Goal: Task Accomplishment & Management: Manage account settings

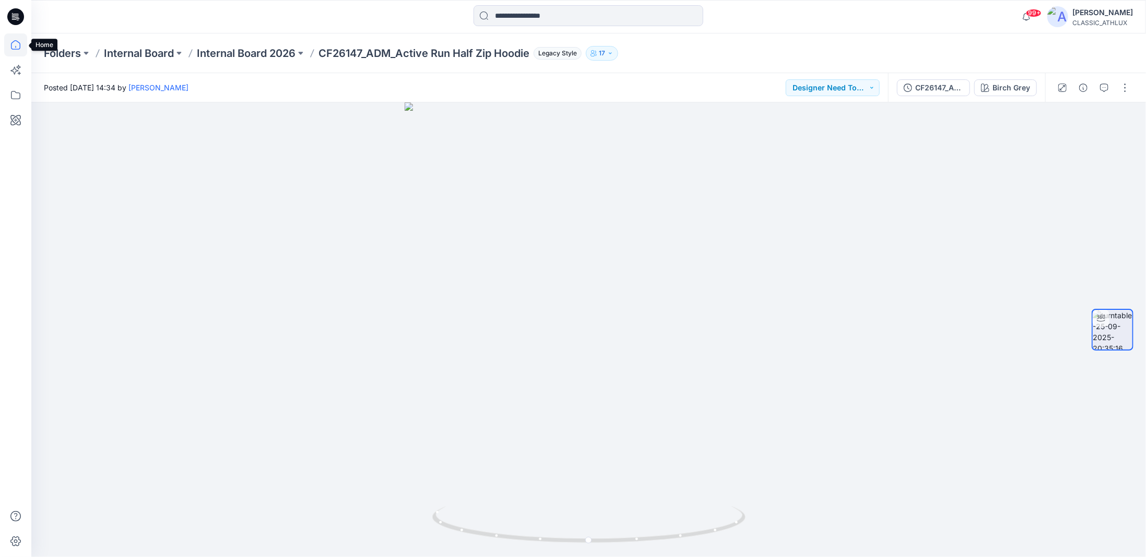
click at [16, 44] on icon at bounding box center [15, 44] width 23 height 23
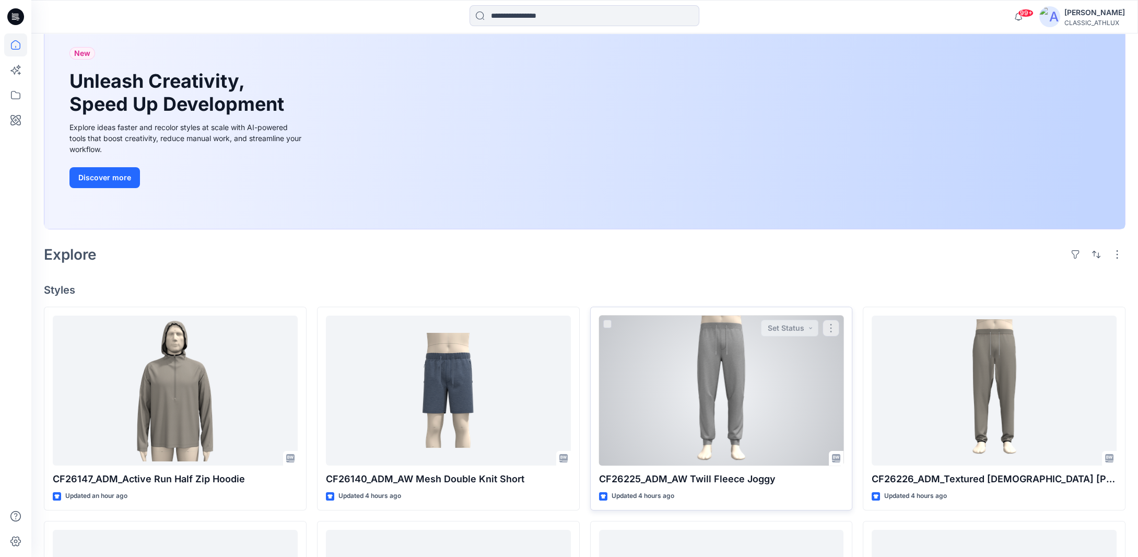
scroll to position [104, 0]
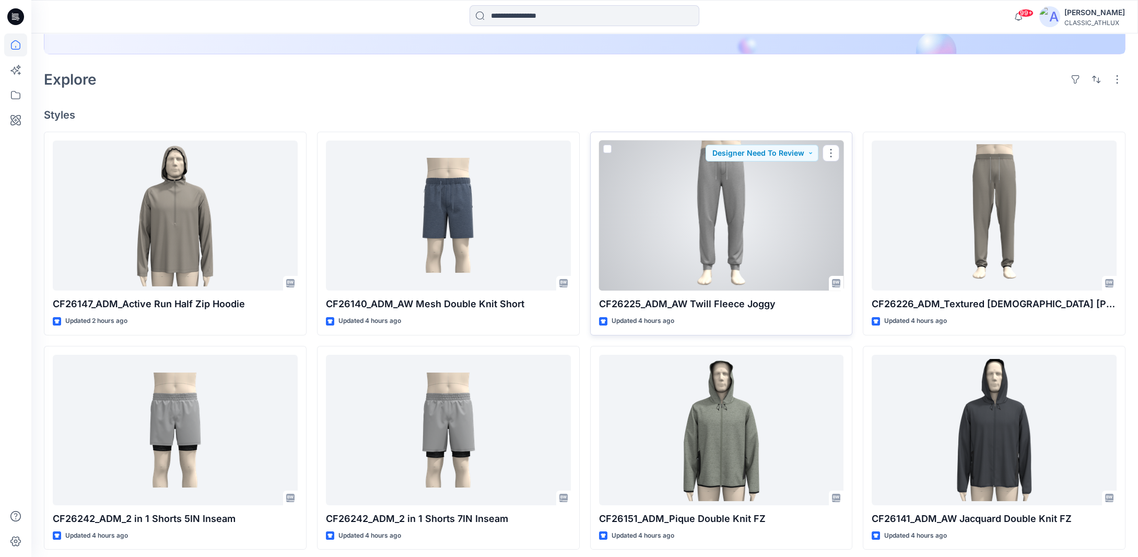
scroll to position [261, 0]
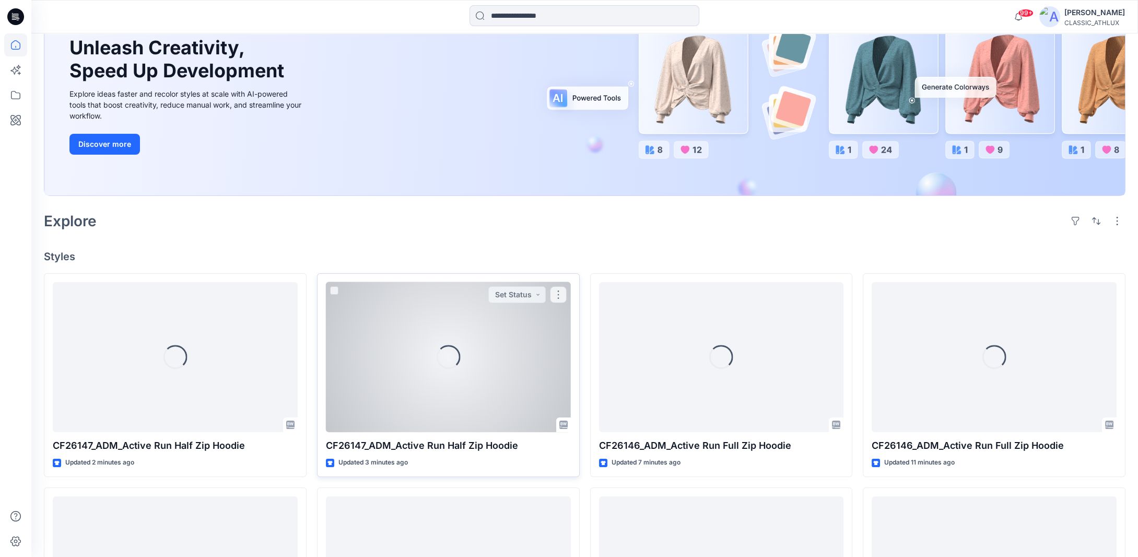
scroll to position [157, 0]
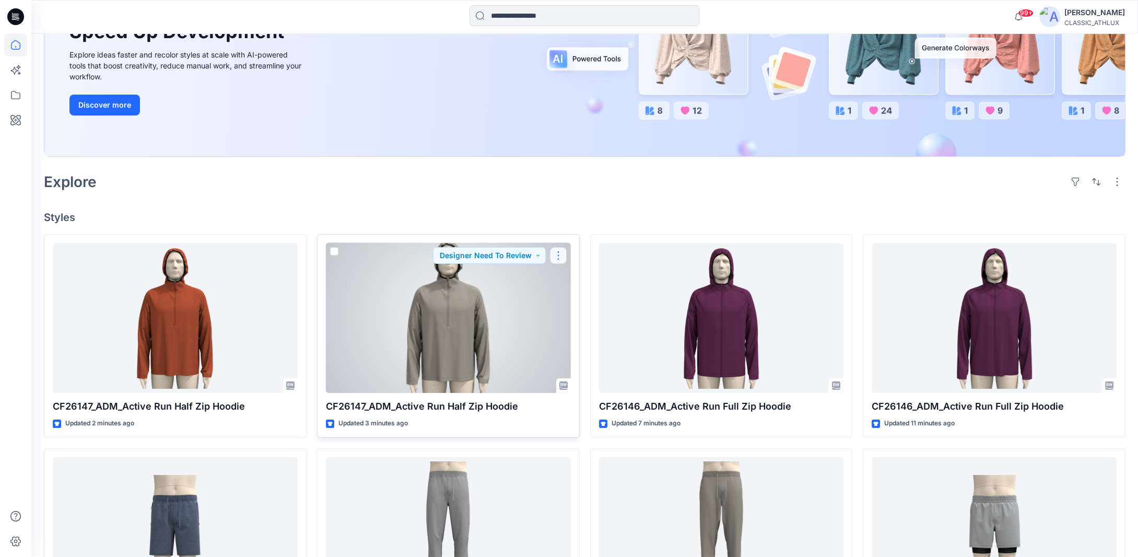
click at [556, 257] on button "button" at bounding box center [558, 255] width 17 height 17
click at [568, 282] on button "Edit" at bounding box center [608, 278] width 113 height 19
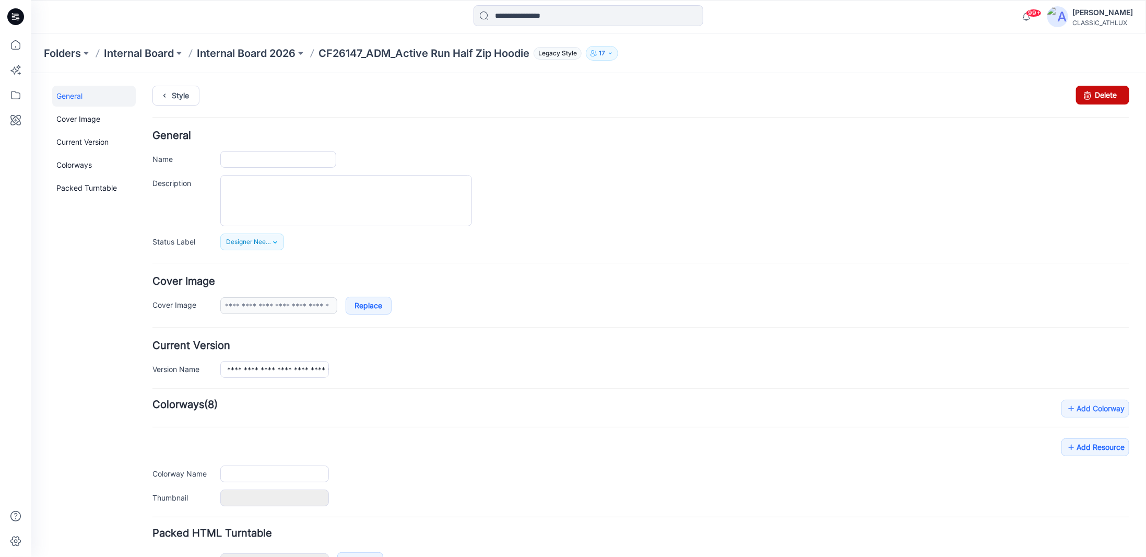
click at [1087, 95] on link "Delete" at bounding box center [1102, 94] width 53 height 19
type input "**********"
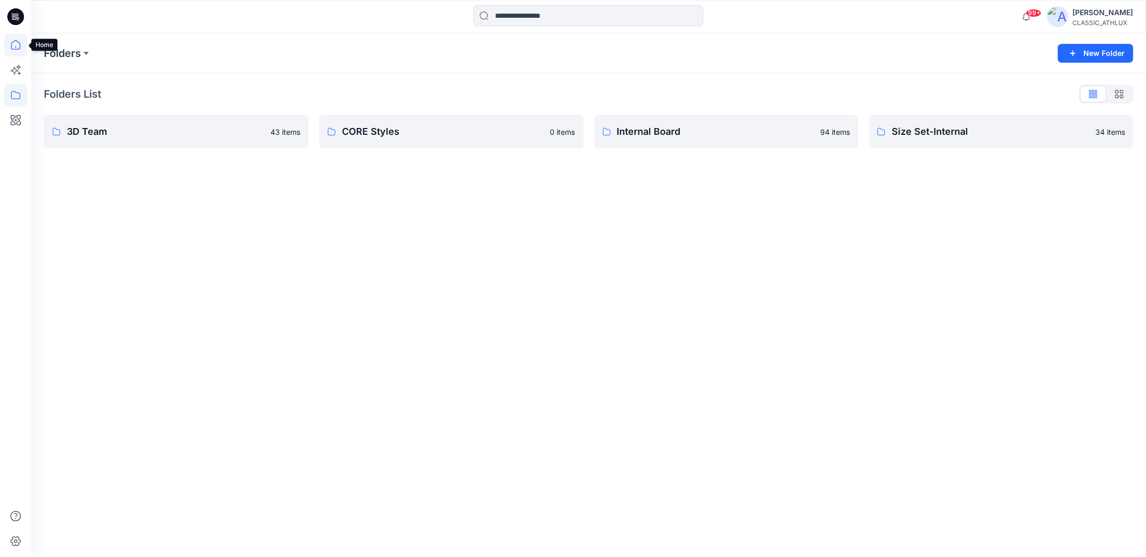
click at [12, 46] on icon at bounding box center [15, 44] width 23 height 23
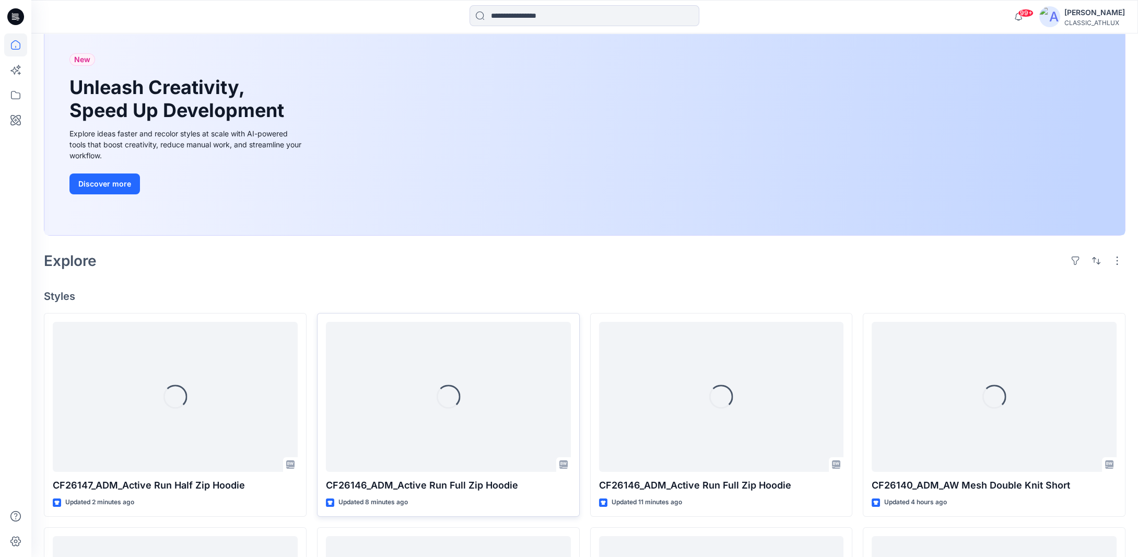
scroll to position [157, 0]
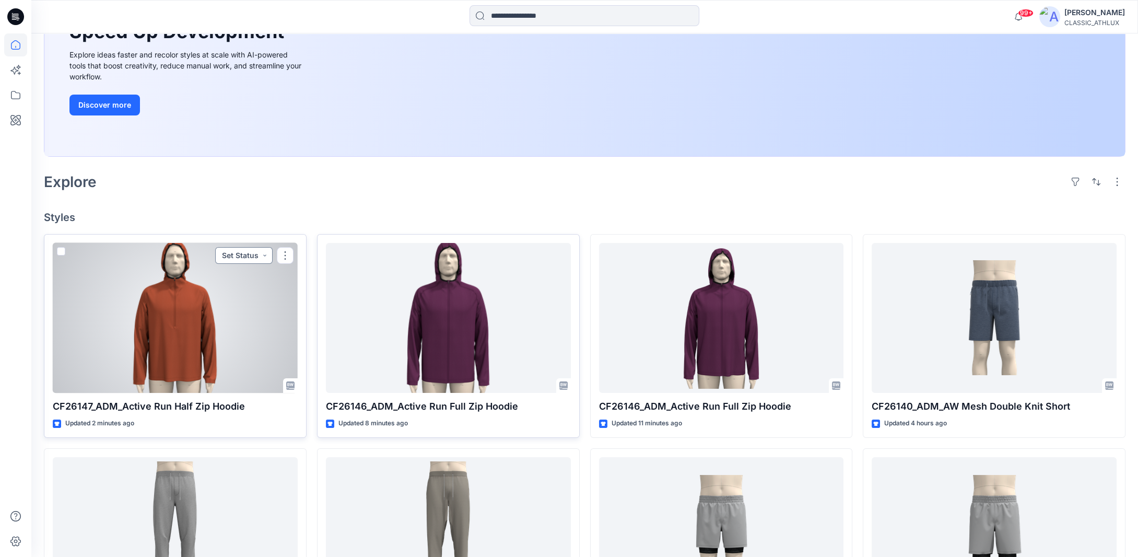
click at [266, 258] on button "Set Status" at bounding box center [243, 255] width 57 height 17
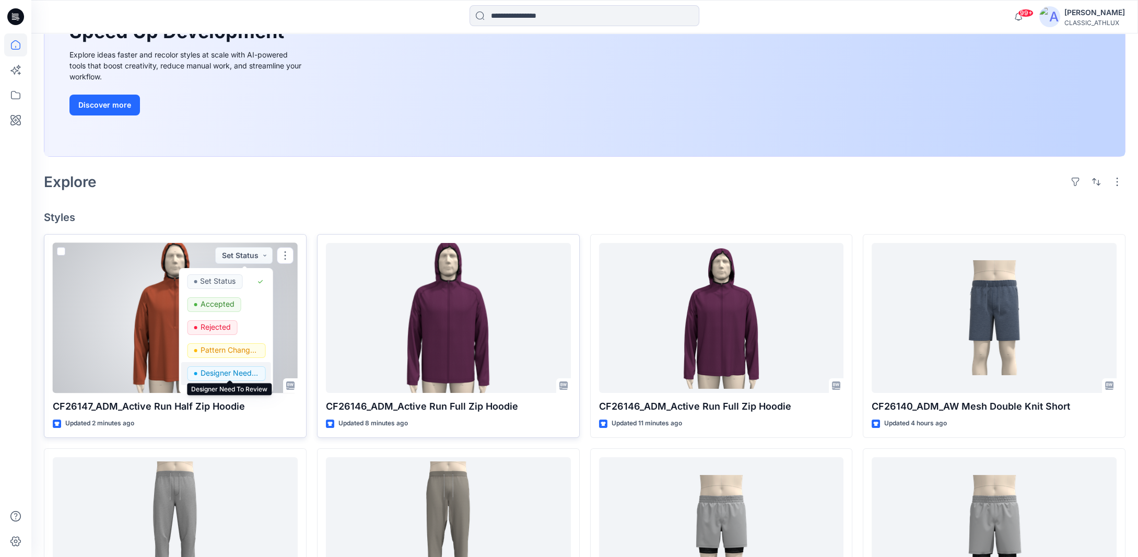
click at [223, 372] on p "Designer Need To Review" at bounding box center [229, 373] width 58 height 14
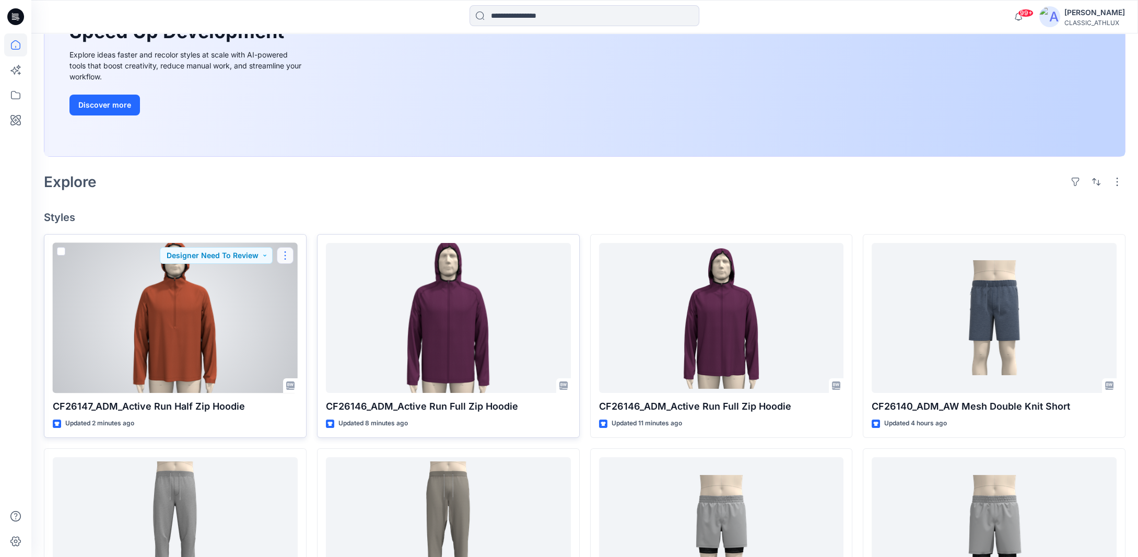
click at [286, 254] on button "button" at bounding box center [285, 255] width 17 height 17
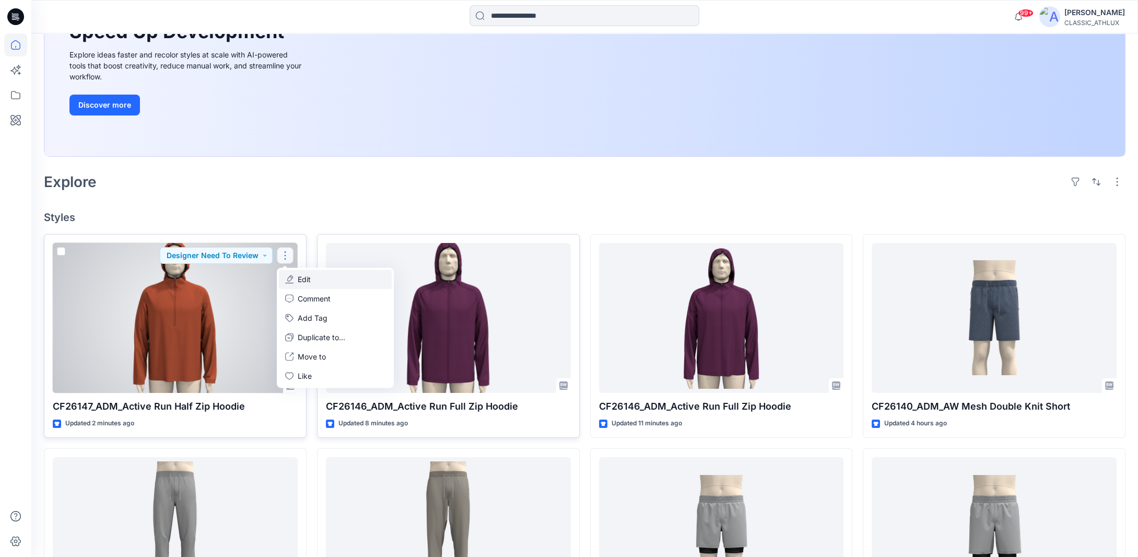
click at [299, 279] on p "Edit" at bounding box center [304, 279] width 13 height 11
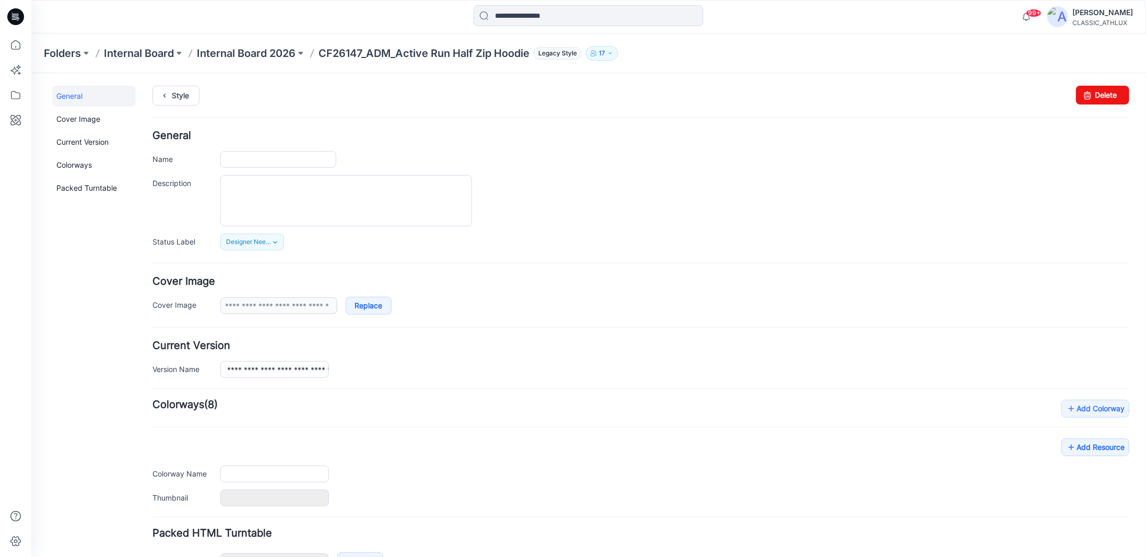
type input "**********"
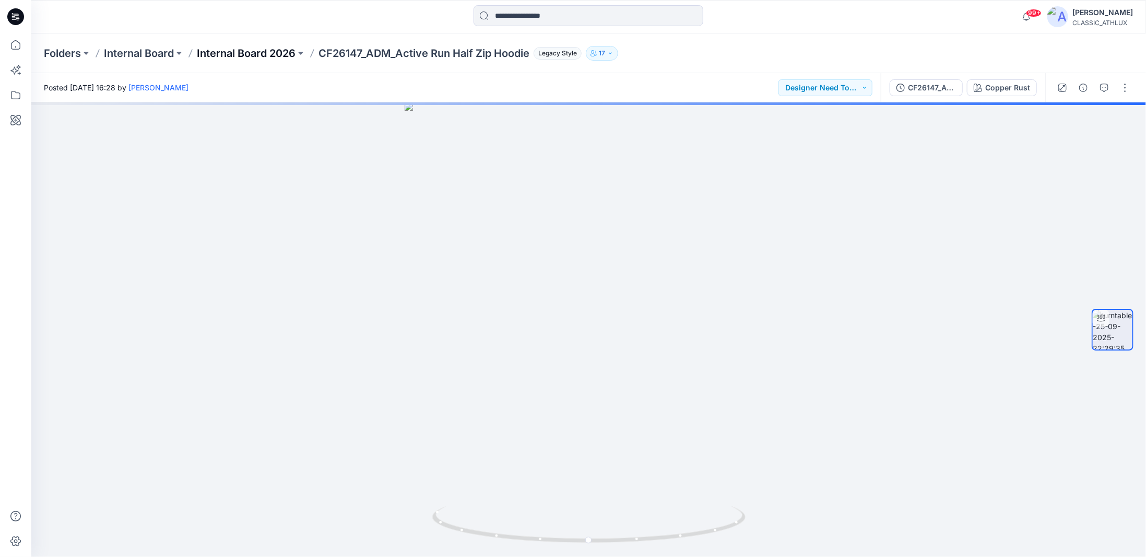
click at [267, 54] on p "Internal Board 2026" at bounding box center [246, 53] width 99 height 15
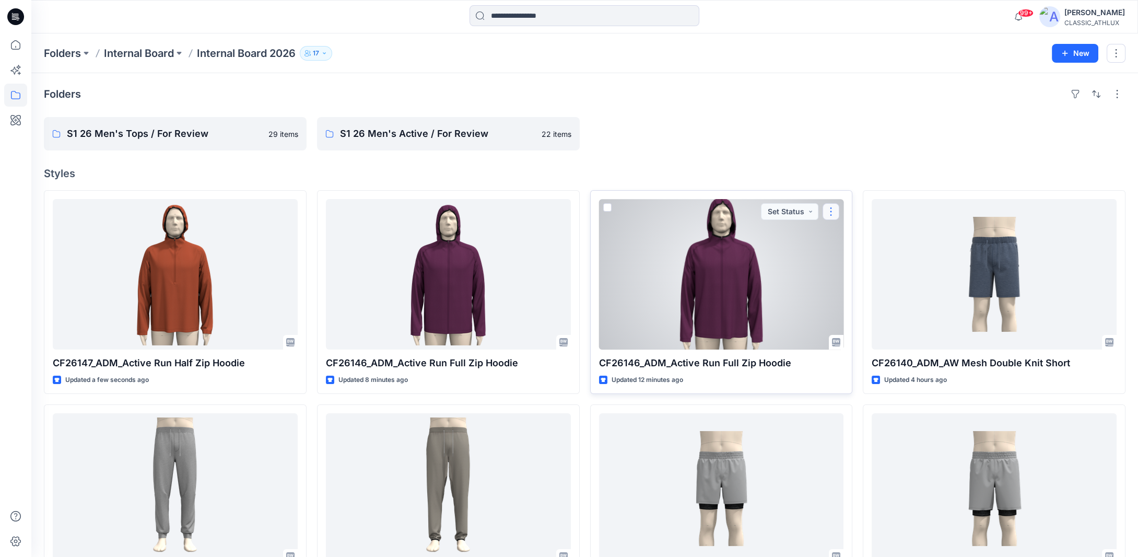
click at [828, 212] on button "button" at bounding box center [830, 211] width 17 height 17
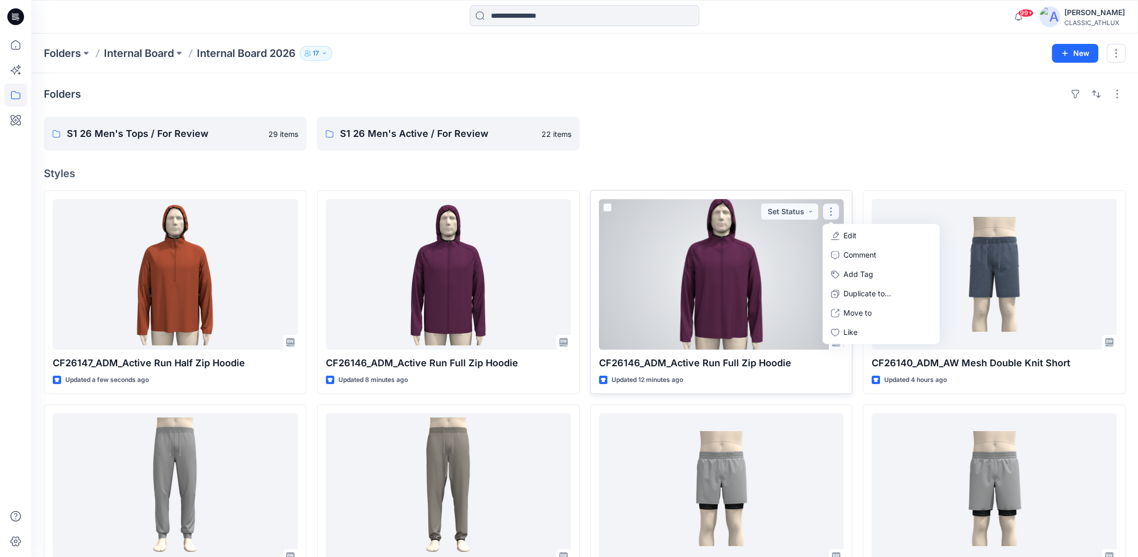
click at [844, 236] on p "Edit" at bounding box center [849, 235] width 13 height 11
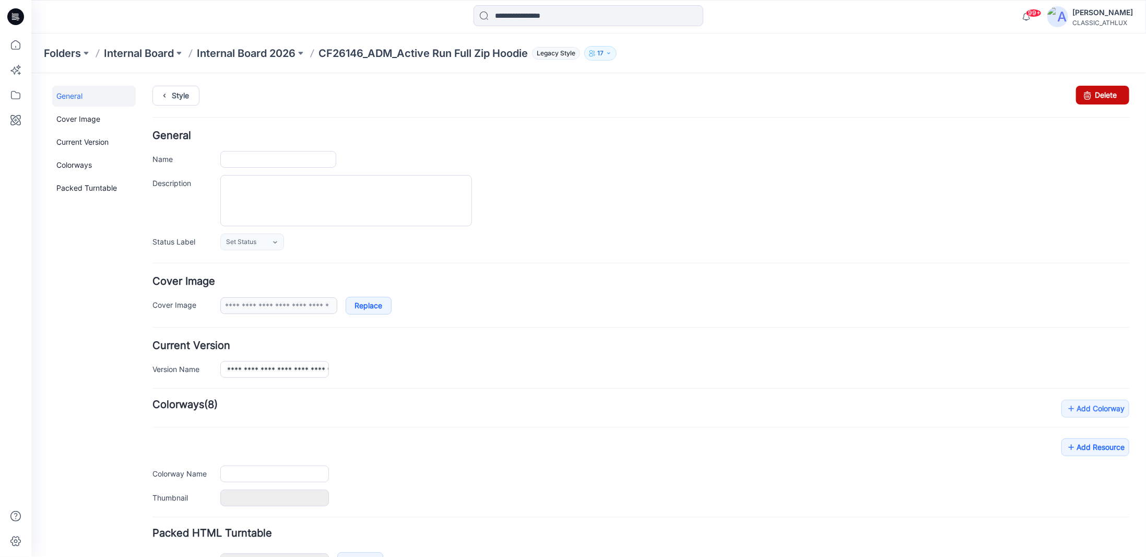
click at [1107, 94] on link "Delete" at bounding box center [1102, 94] width 53 height 19
type input "**********"
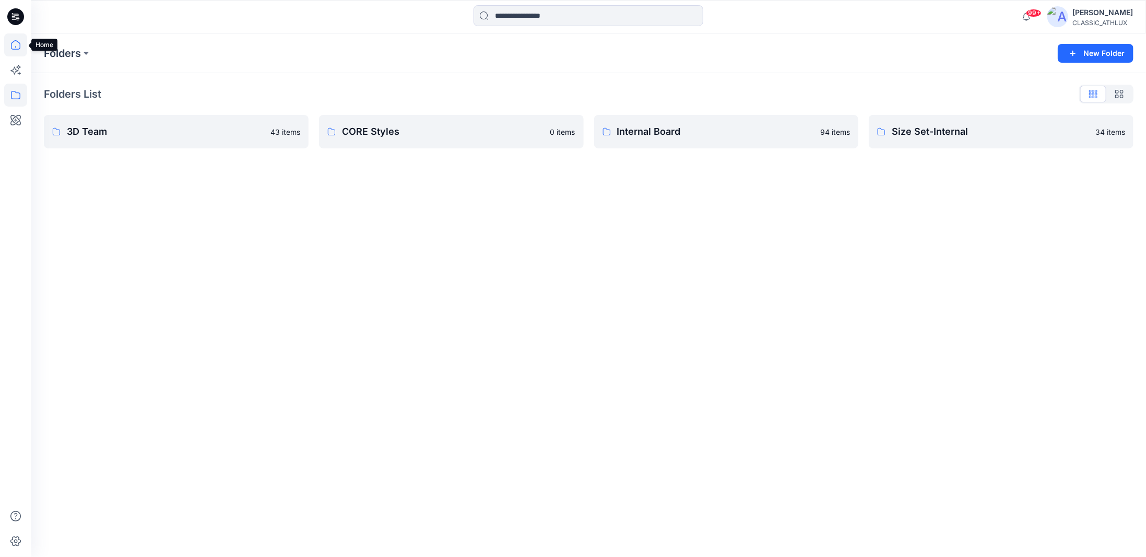
click at [18, 45] on icon at bounding box center [15, 44] width 23 height 23
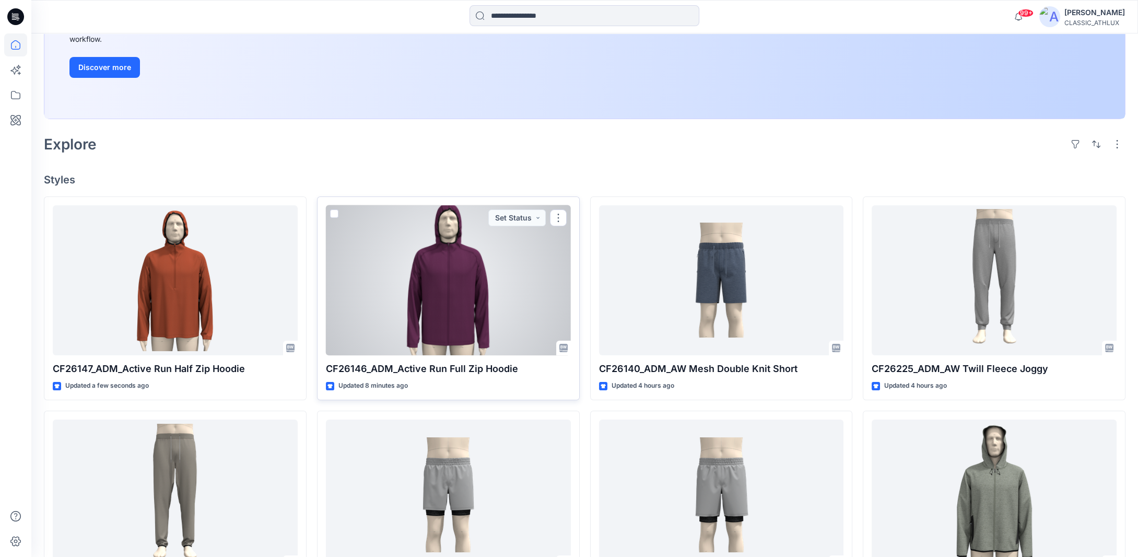
scroll to position [209, 0]
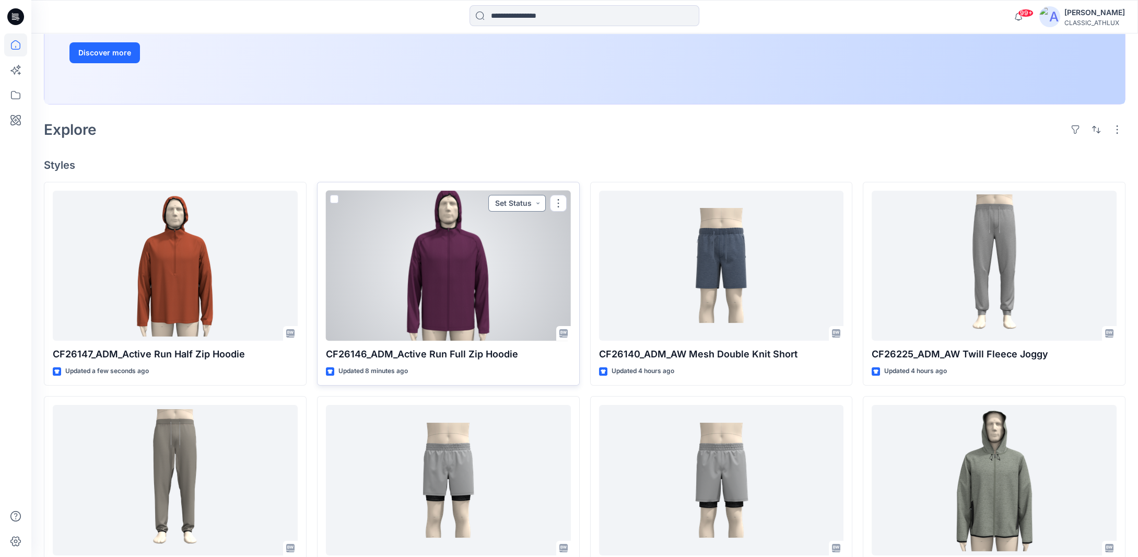
click at [542, 200] on button "Set Status" at bounding box center [516, 203] width 57 height 17
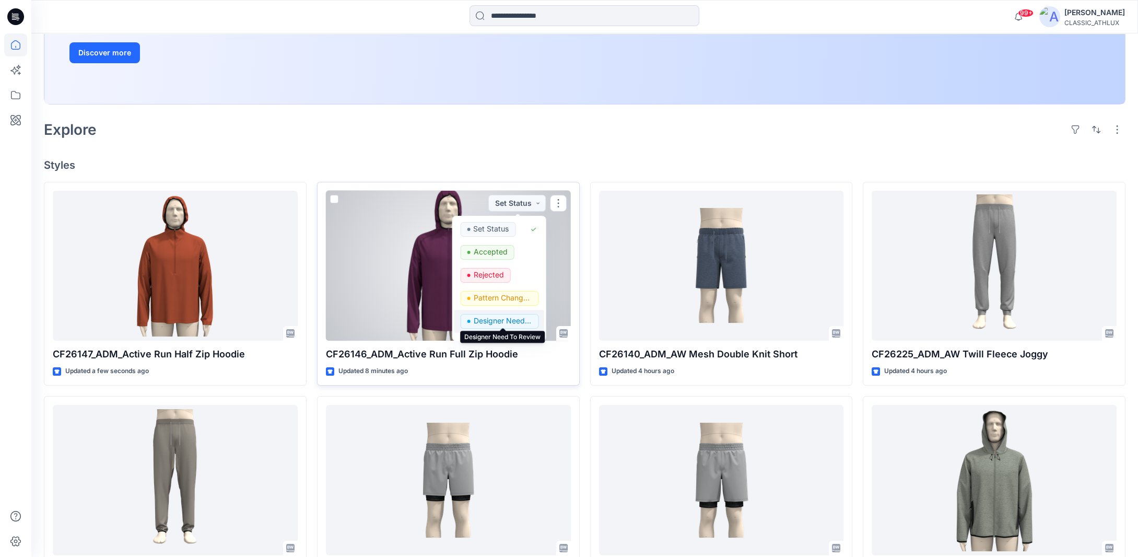
click at [497, 324] on p "Designer Need To Review" at bounding box center [502, 321] width 58 height 14
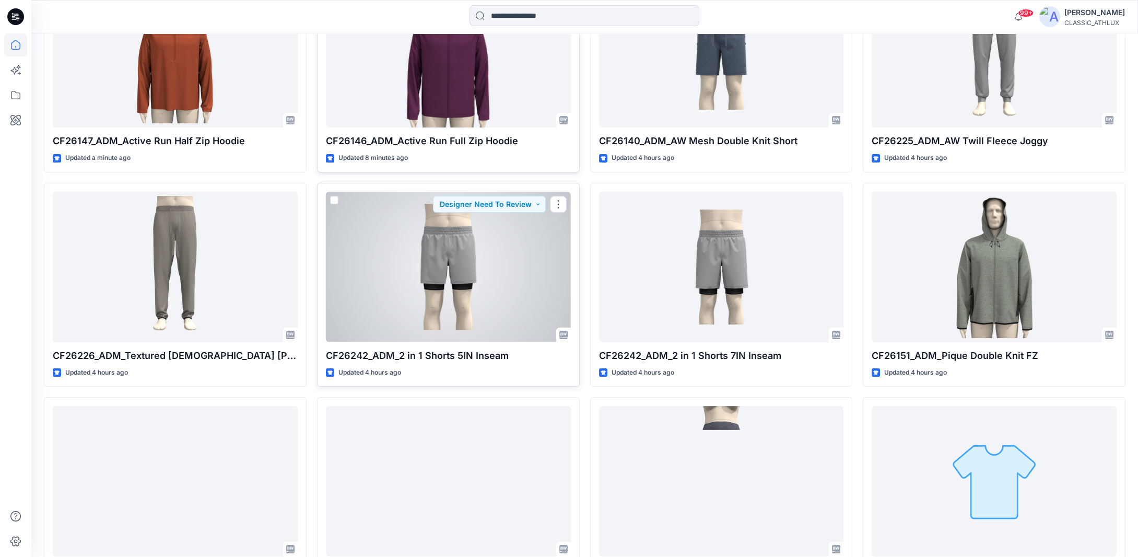
scroll to position [515, 0]
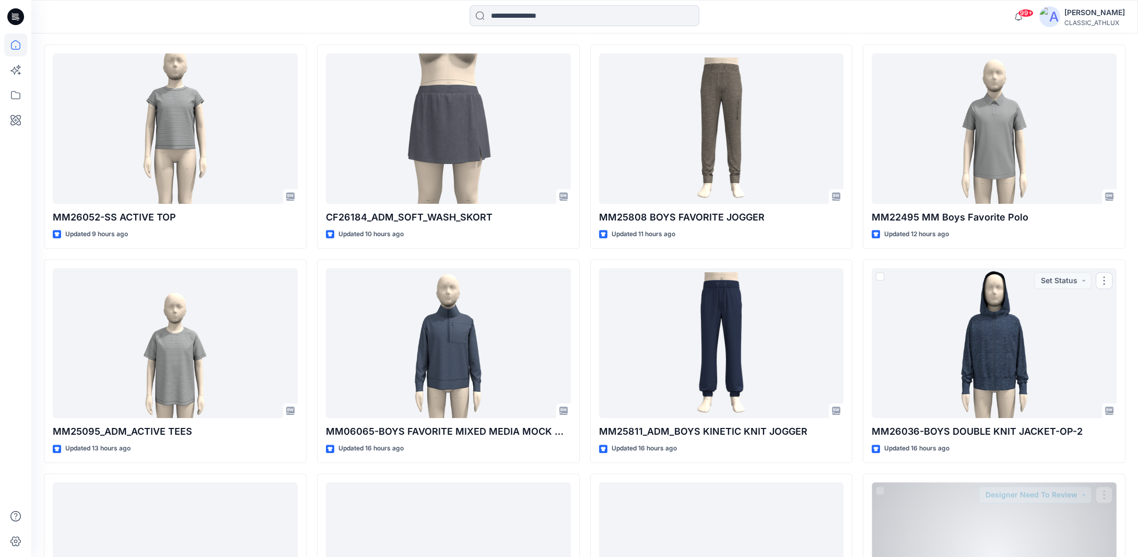
scroll to position [1141, 0]
